Goal: Check status: Check status

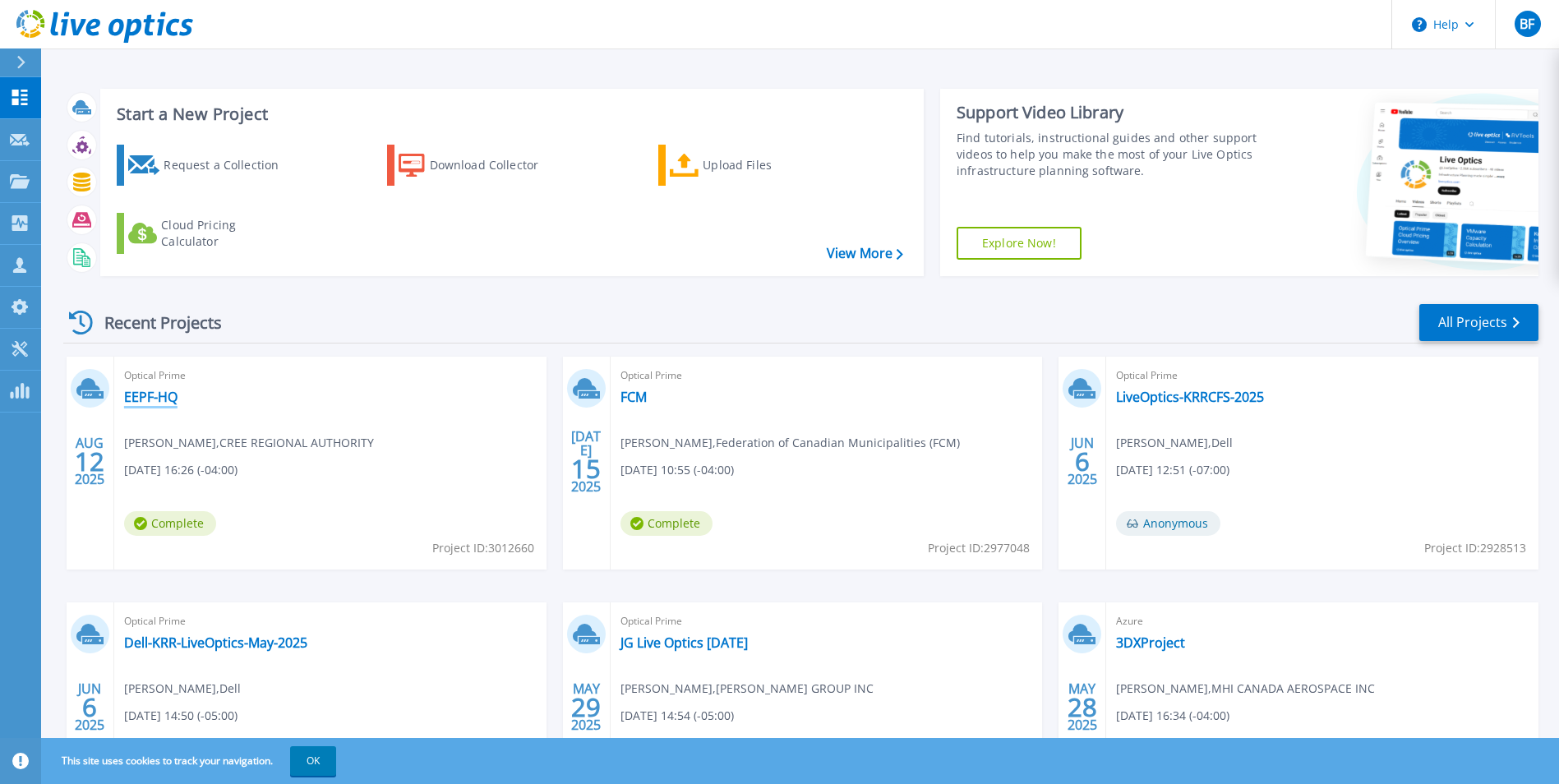
click at [154, 395] on link "EEPF-HQ" at bounding box center [151, 397] width 54 height 16
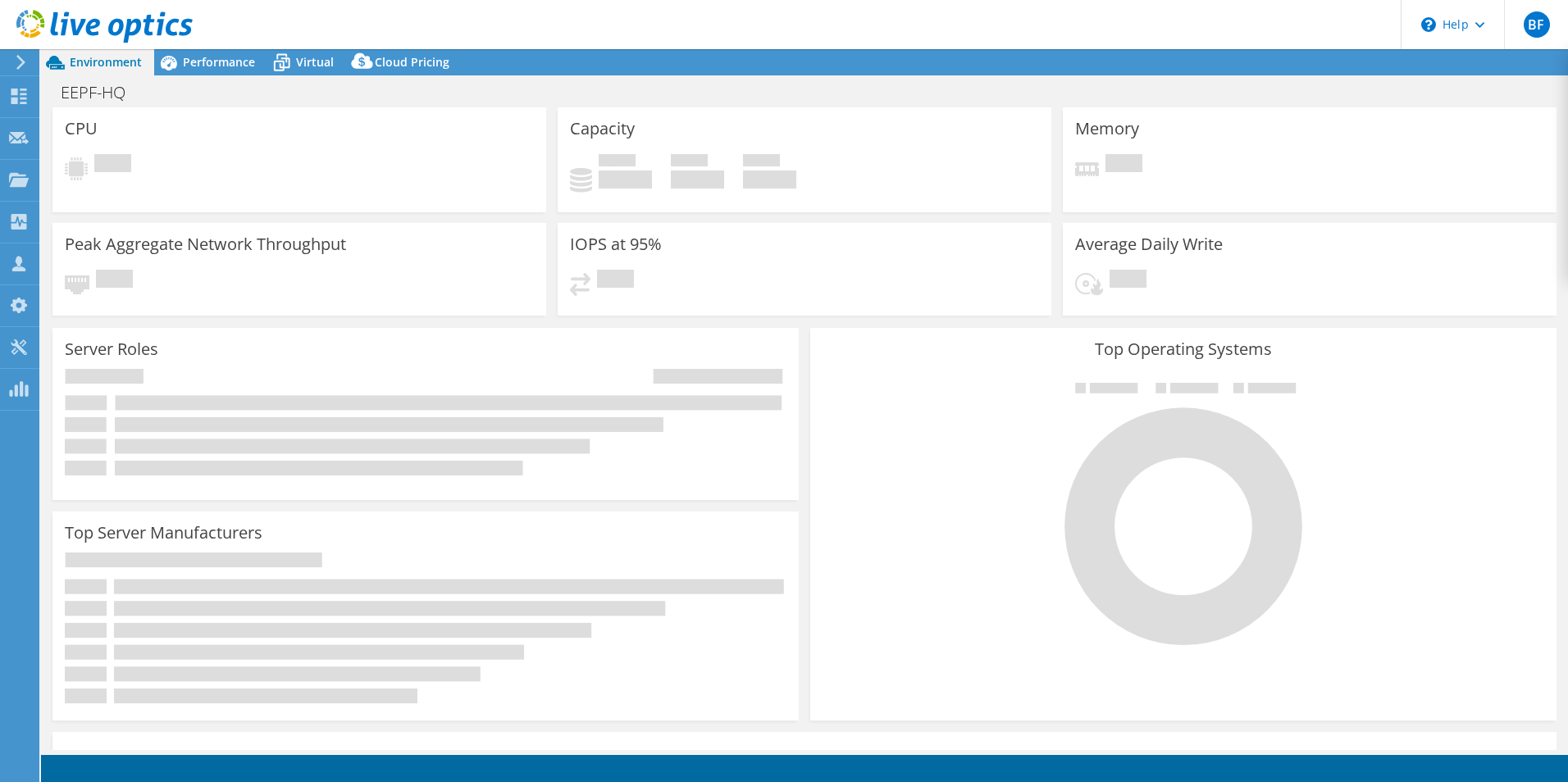
select select "USD"
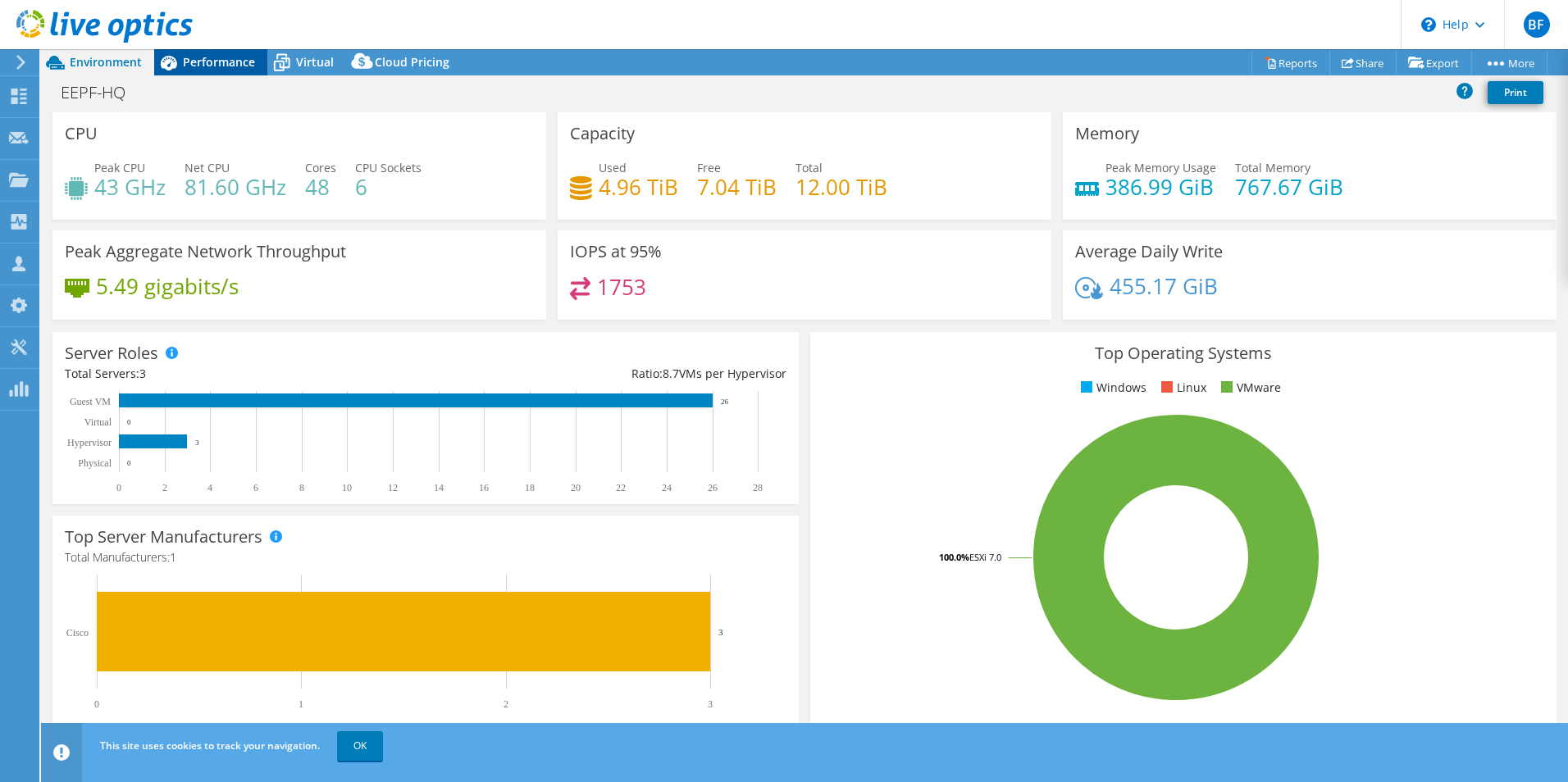
click at [219, 60] on span "Performance" at bounding box center [219, 62] width 73 height 15
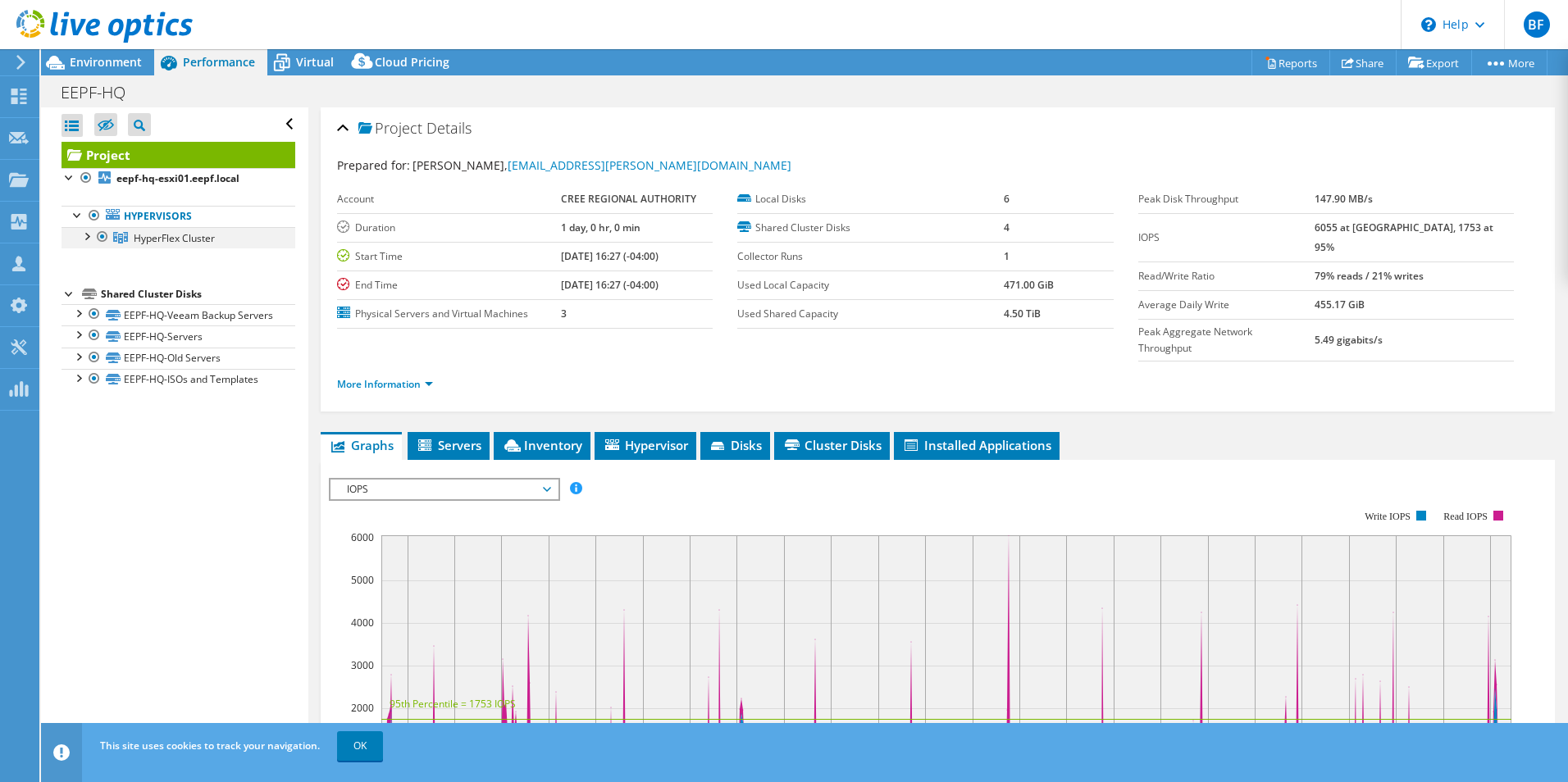
click at [87, 237] on div at bounding box center [86, 236] width 16 height 16
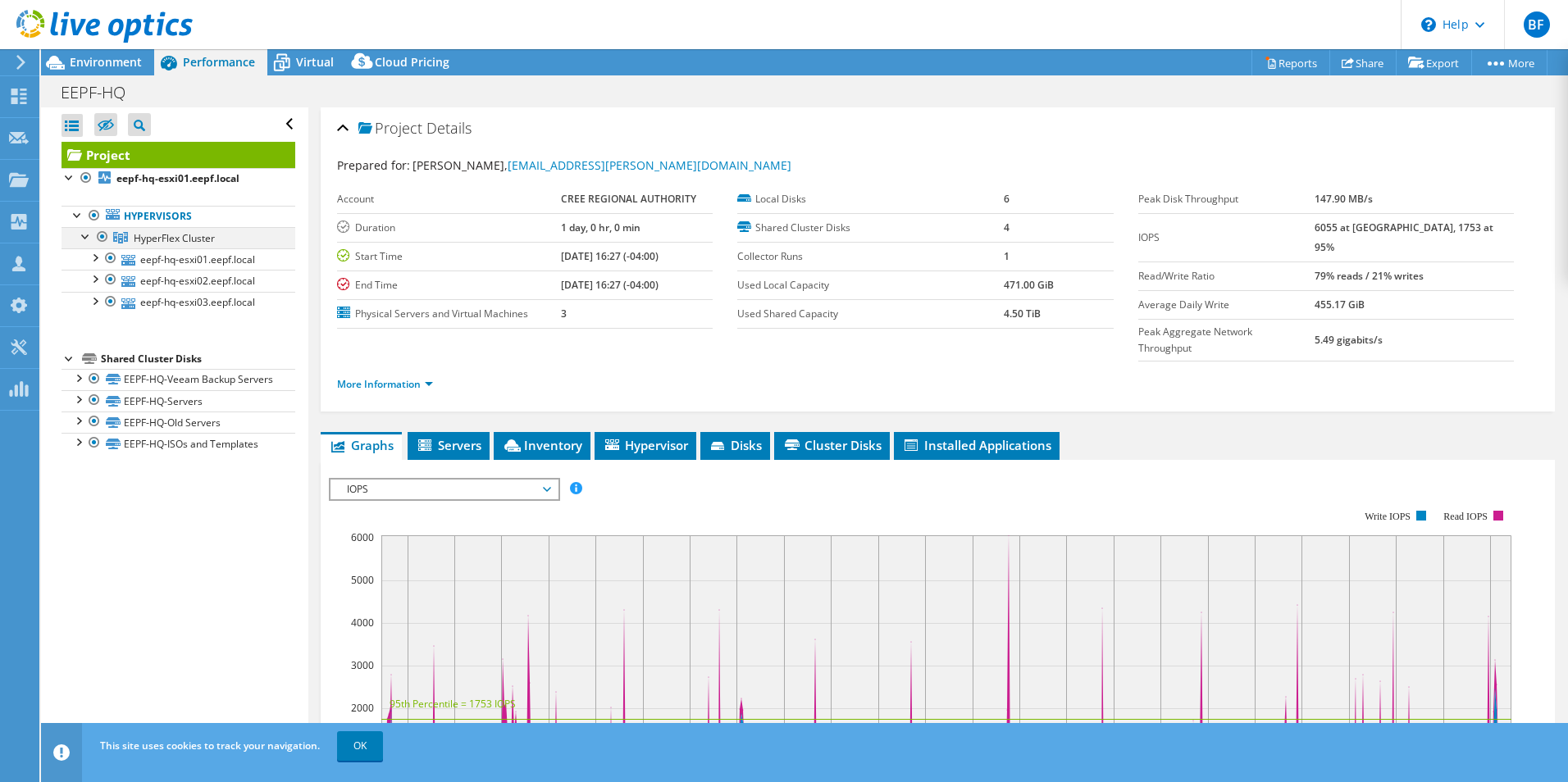
click at [88, 236] on div at bounding box center [86, 236] width 16 height 16
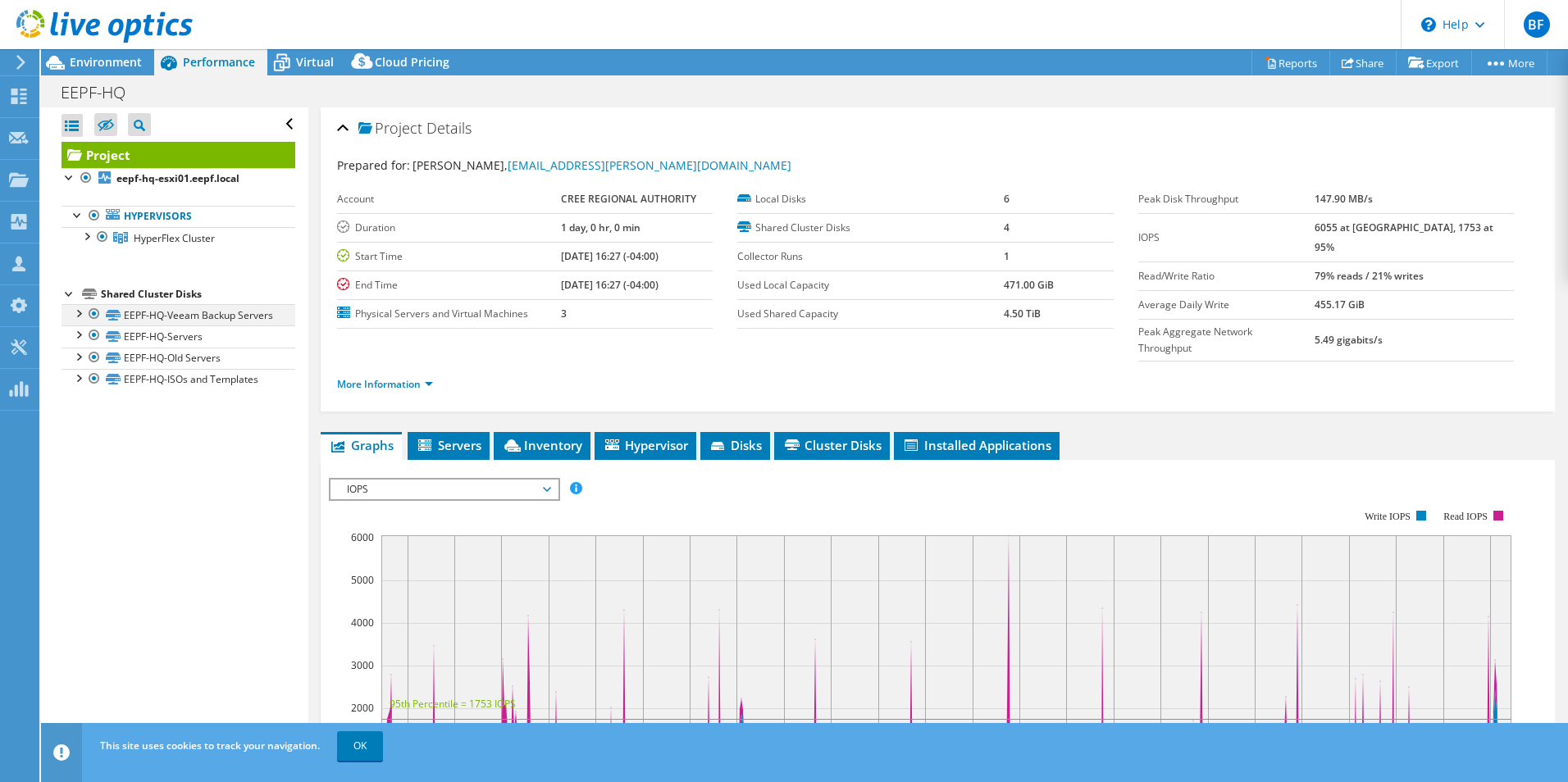
click at [86, 315] on div at bounding box center [94, 314] width 16 height 20
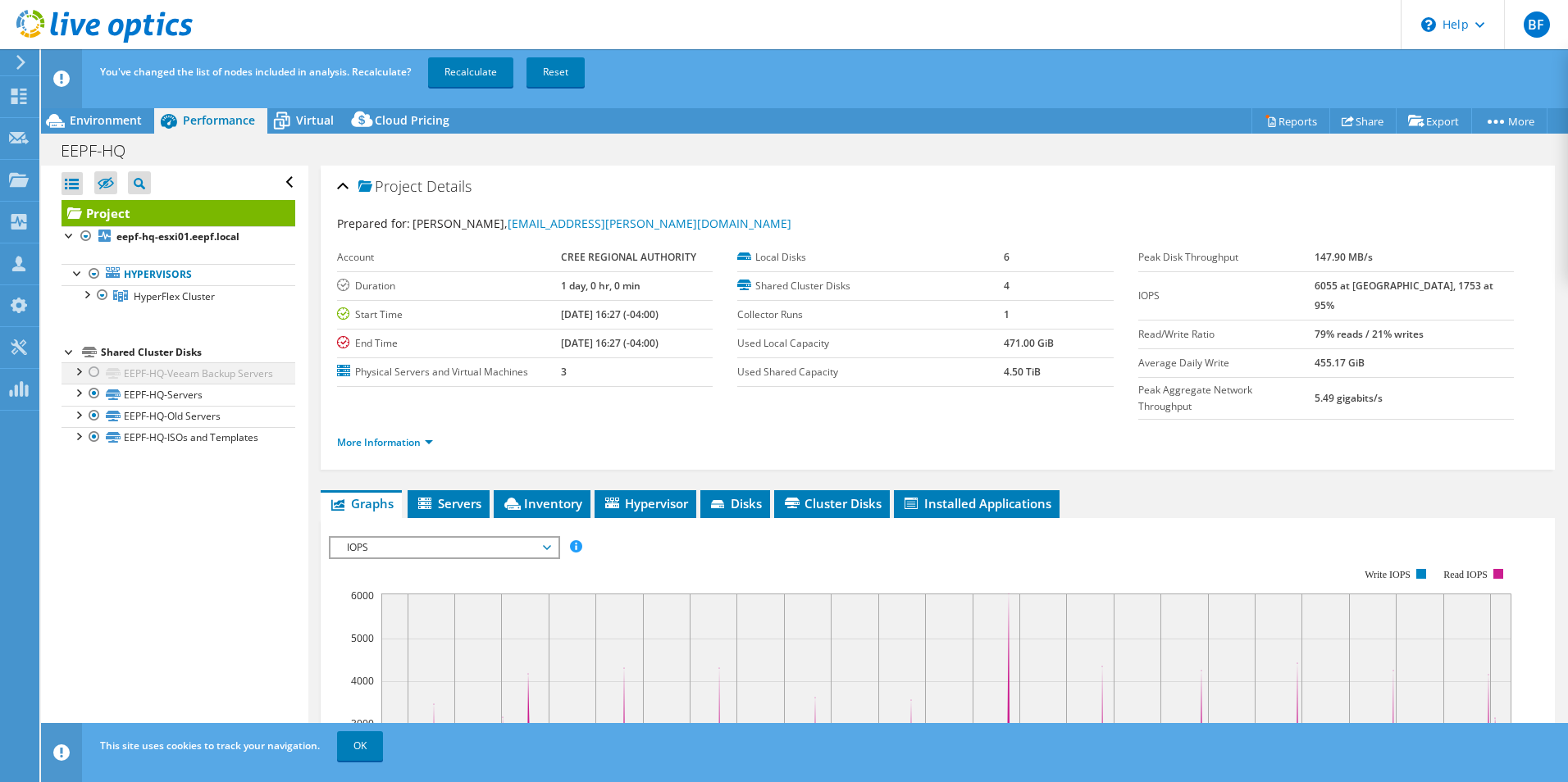
click at [94, 369] on div at bounding box center [94, 372] width 16 height 20
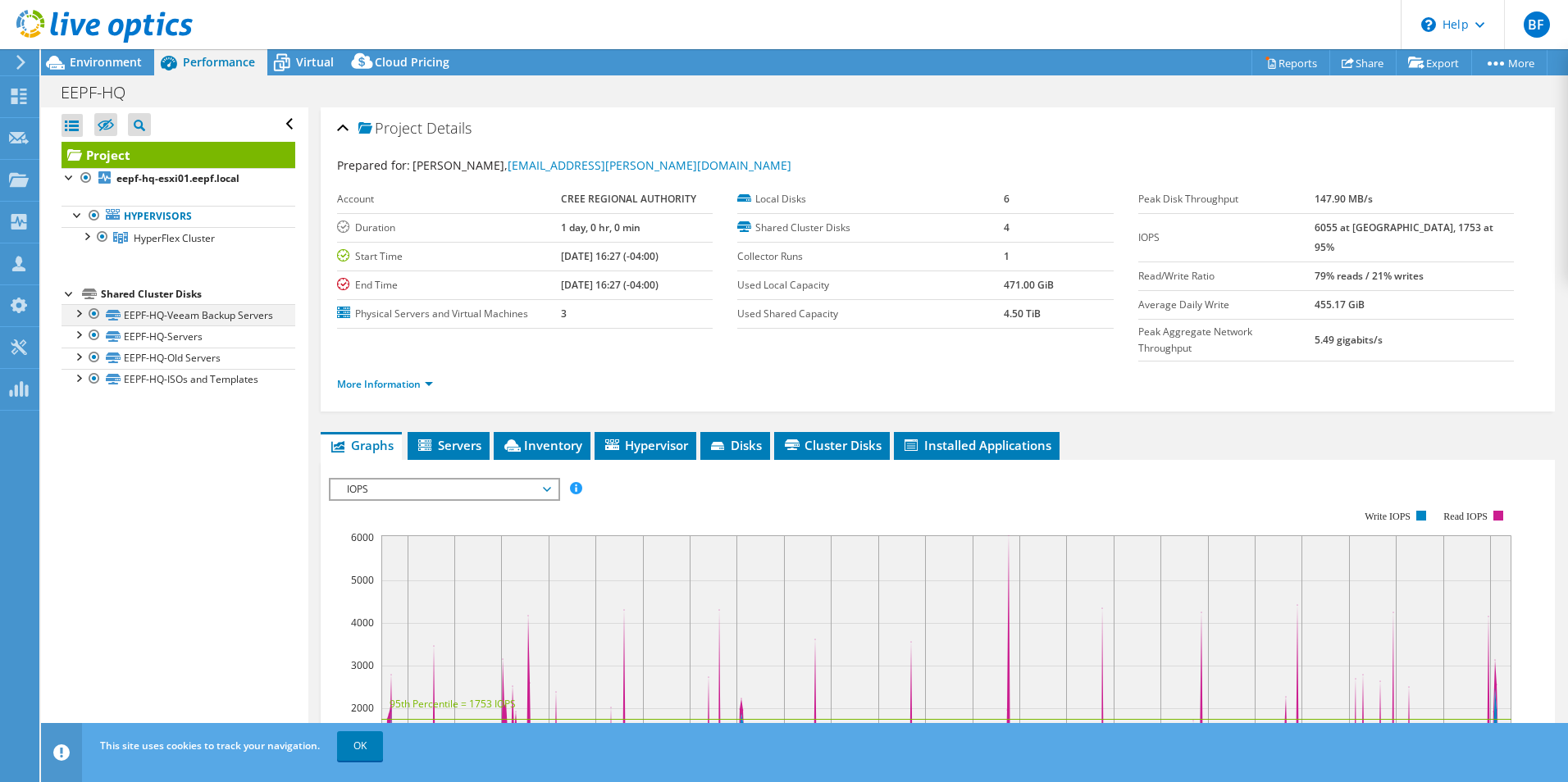
click at [78, 314] on div at bounding box center [78, 313] width 16 height 16
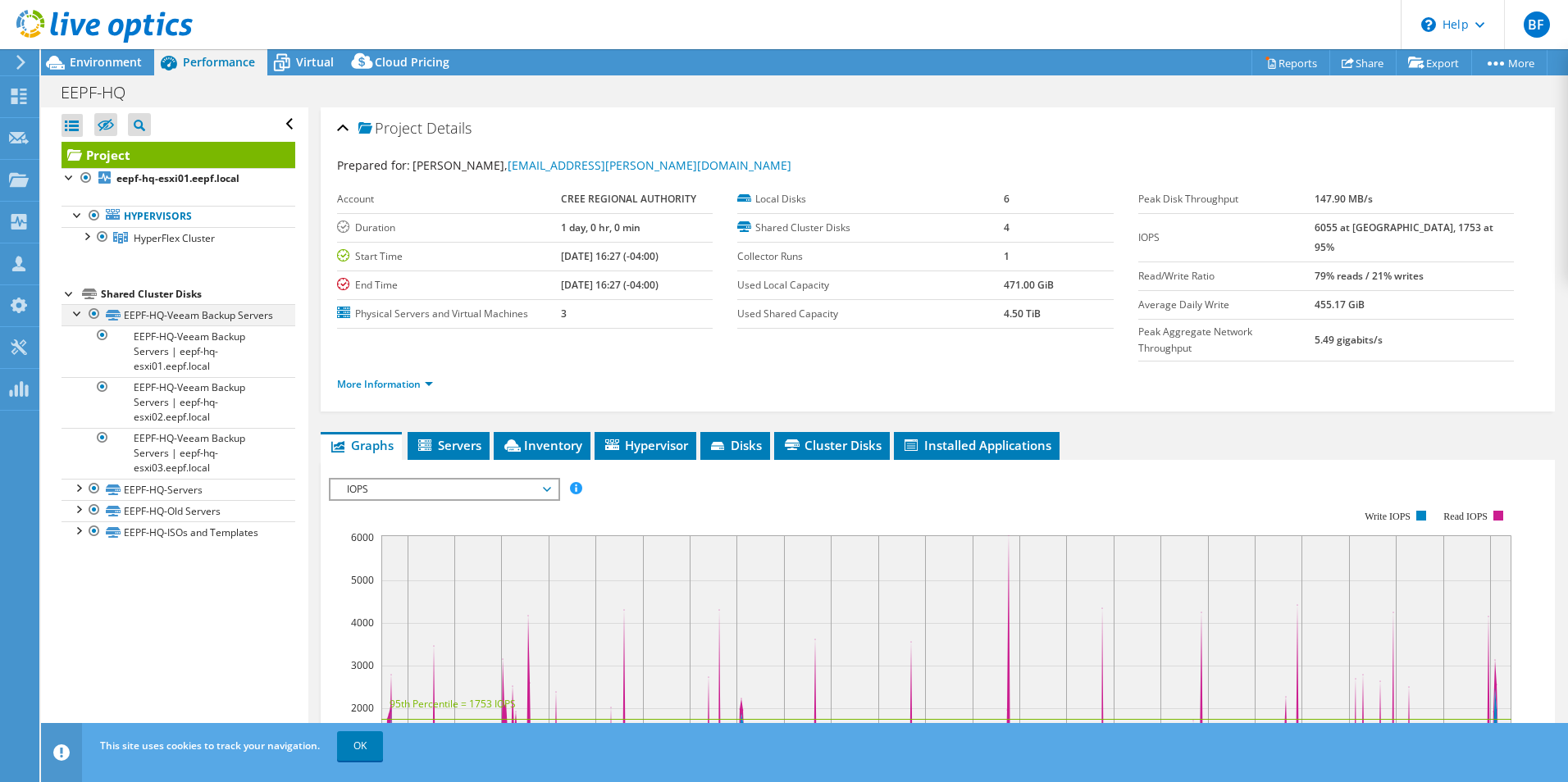
click at [76, 314] on div at bounding box center [78, 313] width 16 height 16
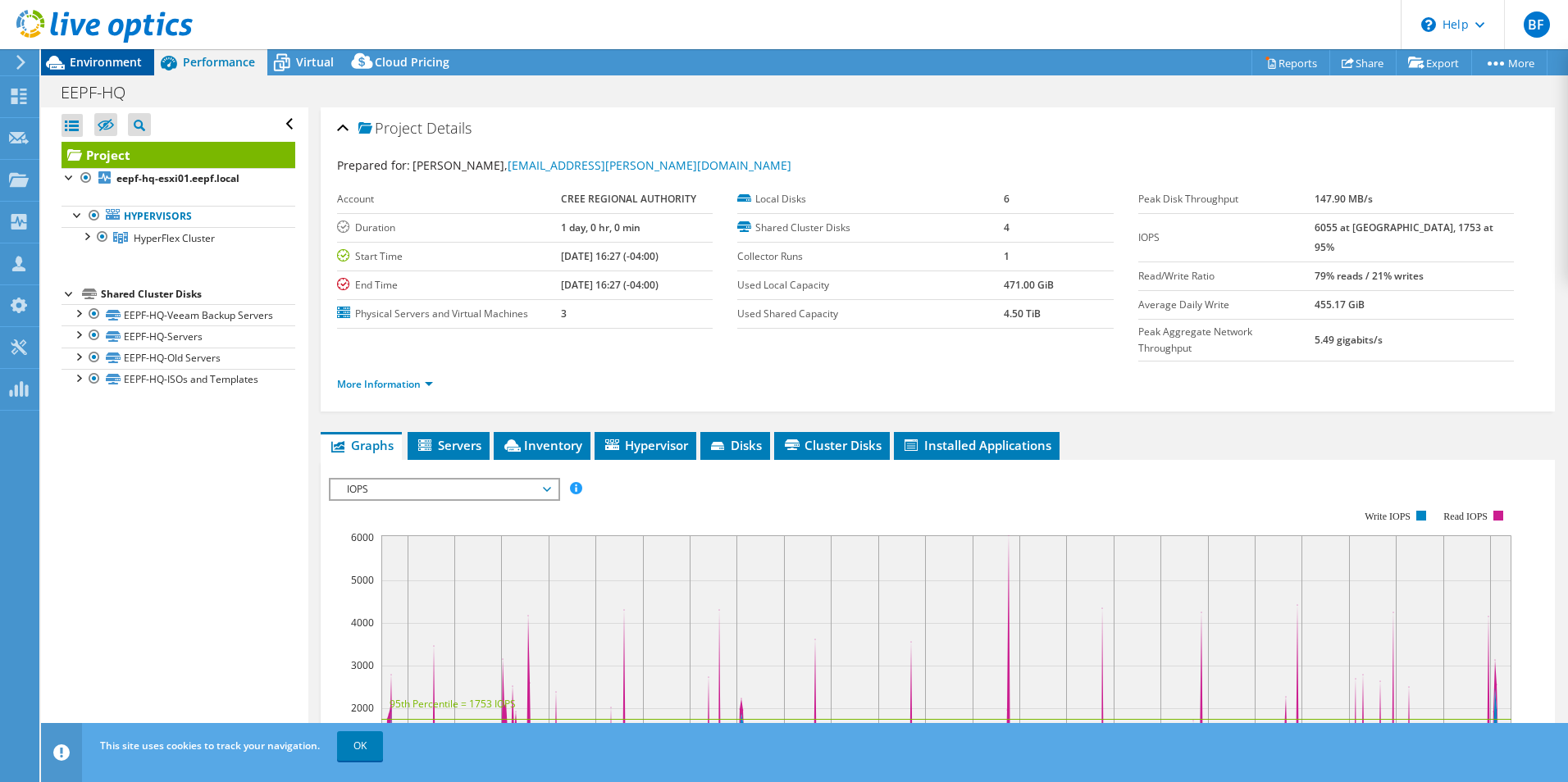
click at [125, 65] on span "Environment" at bounding box center [106, 62] width 73 height 15
